Goal: Find specific page/section: Find specific page/section

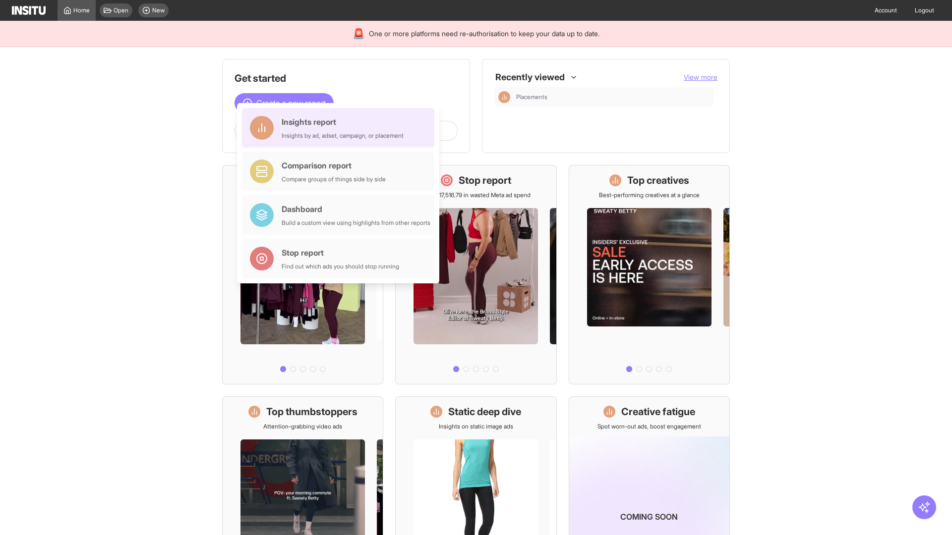
click at [341, 128] on div "Insights report Insights by ad, adset, campaign, or placement" at bounding box center [343, 128] width 122 height 24
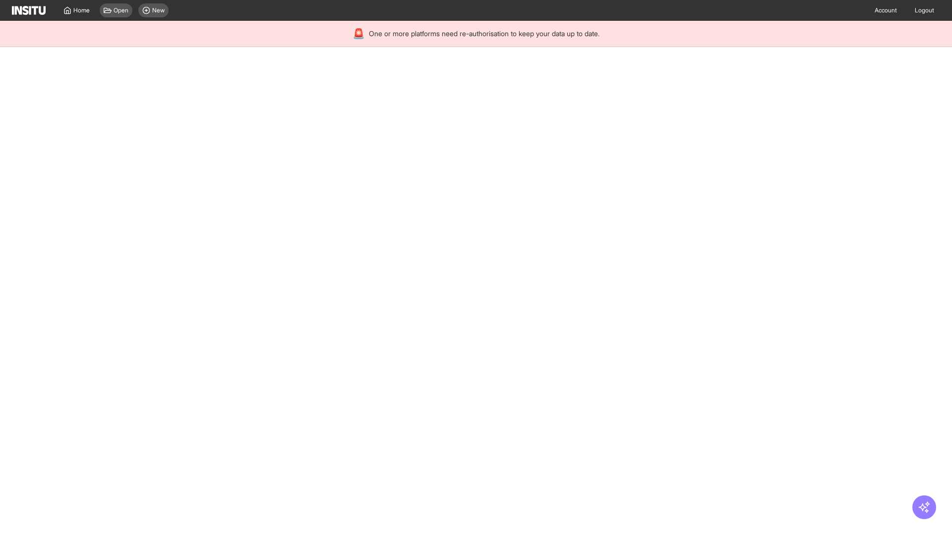
select select "**"
